Goal: Transaction & Acquisition: Purchase product/service

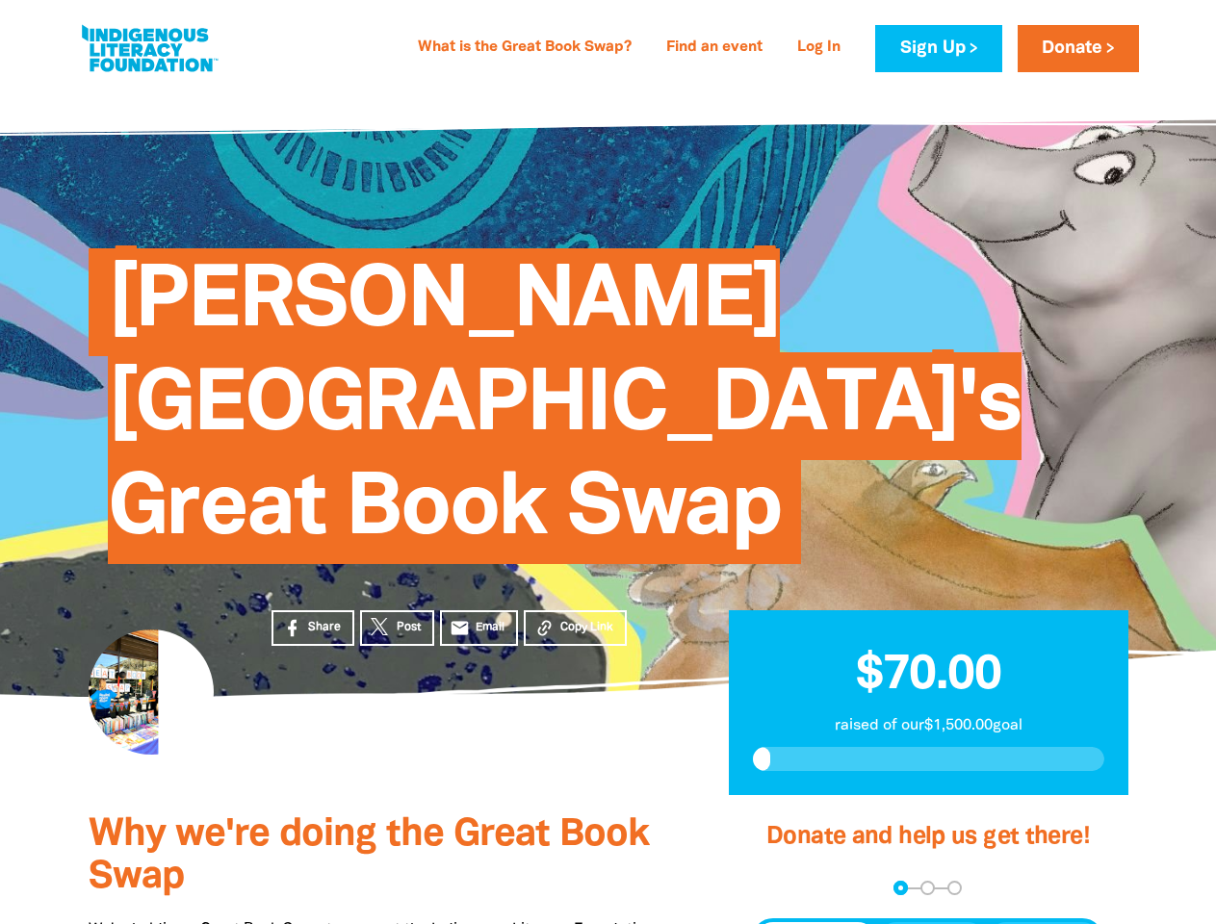
click at [608, 462] on span "[PERSON_NAME][GEOGRAPHIC_DATA]'s Great Book Swap" at bounding box center [565, 413] width 914 height 301
click at [575, 619] on span "Copy Link" at bounding box center [586, 627] width 53 height 17
click at [778, 881] on div "arrow_back Back Step 1 Step 2 Step 3" at bounding box center [927, 888] width 351 height 14
click at [900, 886] on div "Navigate to step 1 of 3 to enter your donation amount" at bounding box center [900, 888] width 5 height 5
click at [816, 923] on span "One-time" at bounding box center [815, 939] width 67 height 23
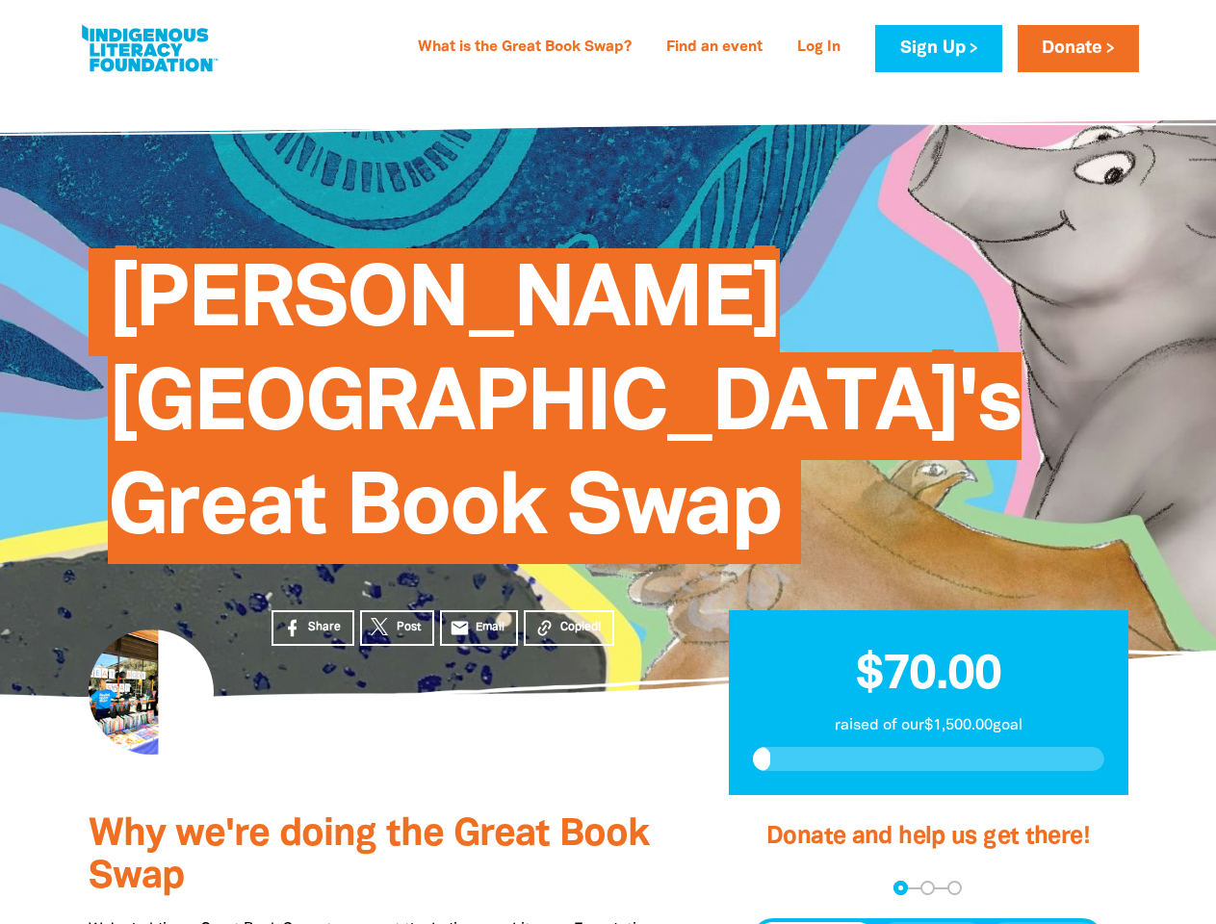
click at [932, 923] on span "Weekly" at bounding box center [932, 939] width 54 height 23
click at [1044, 923] on span "Monthly" at bounding box center [1044, 939] width 59 height 23
